Goal: Find specific page/section: Locate a particular part of the current website

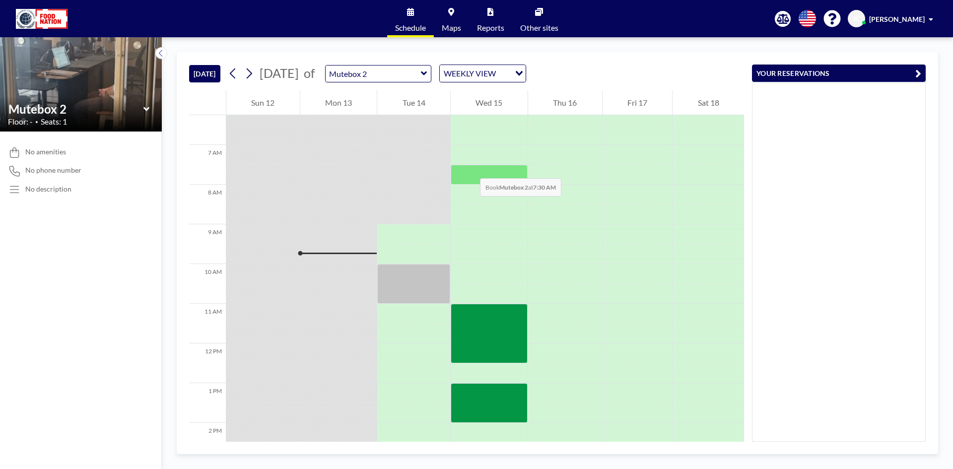
scroll to position [348, 0]
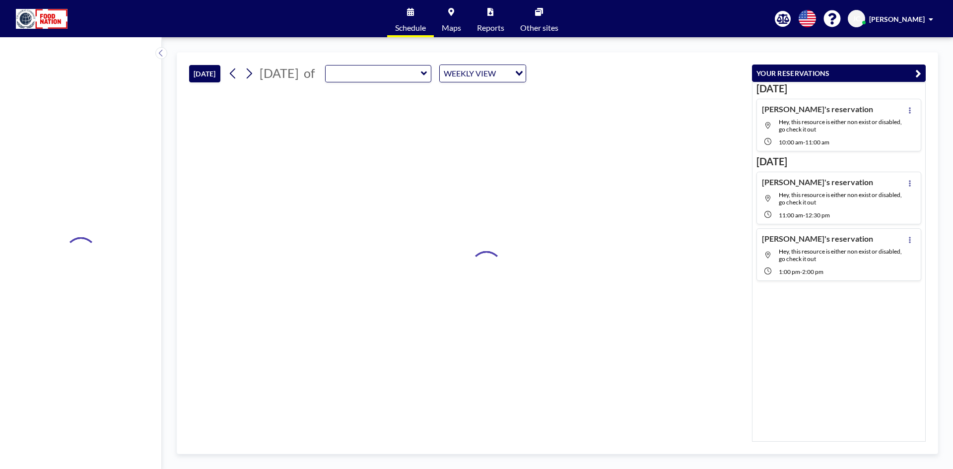
type input "Mutebox 2"
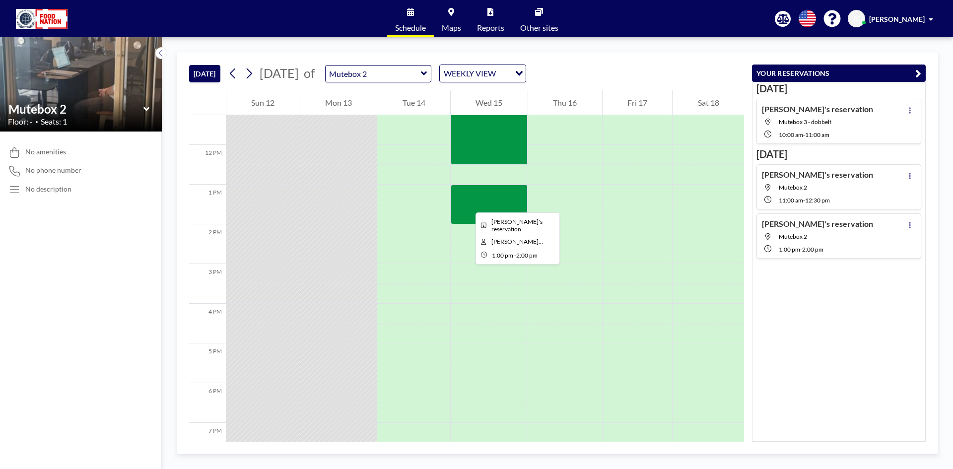
scroll to position [298, 0]
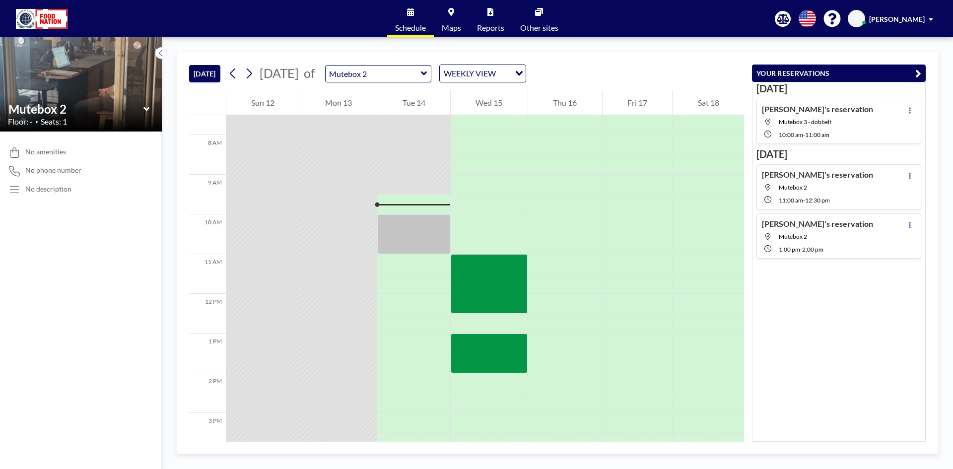
click at [144, 109] on icon at bounding box center [147, 109] width 6 height 10
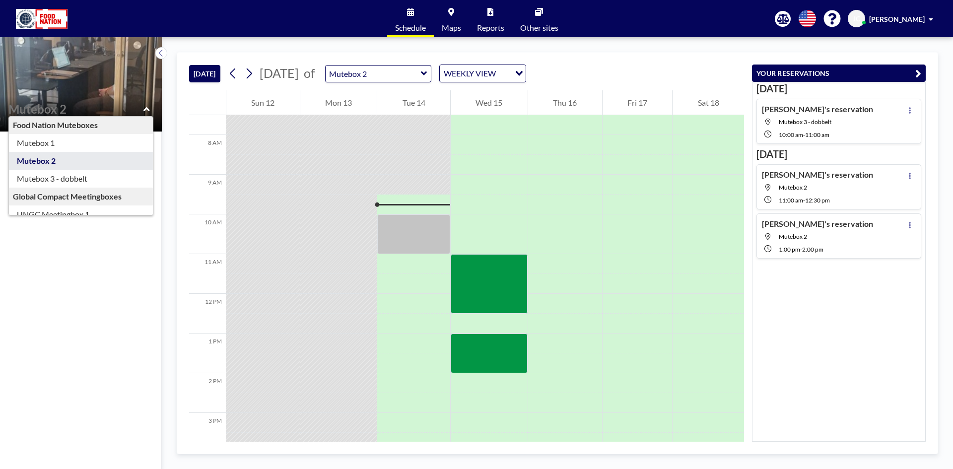
scroll to position [0, 0]
type input "Mutebox 3 - dobbelt"
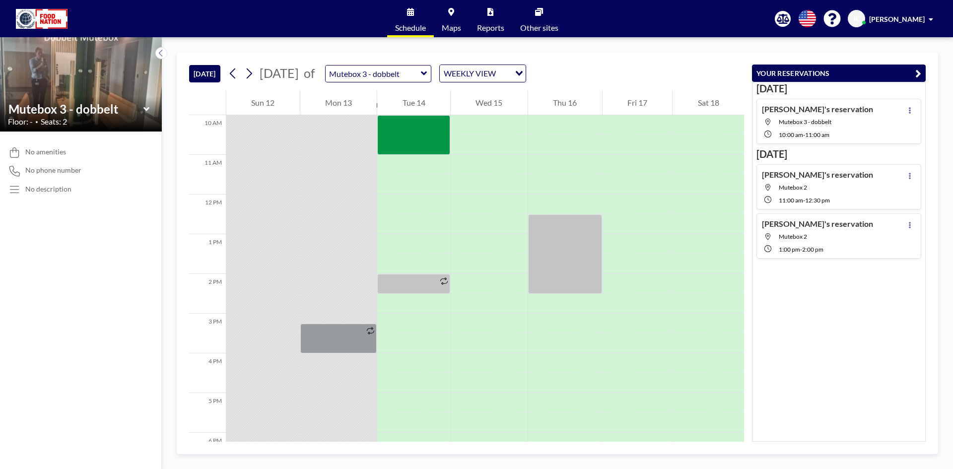
scroll to position [348, 0]
